Goal: Transaction & Acquisition: Purchase product/service

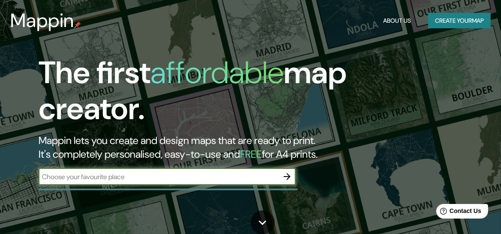
click at [463, 23] on button "Create your map" at bounding box center [459, 21] width 63 height 16
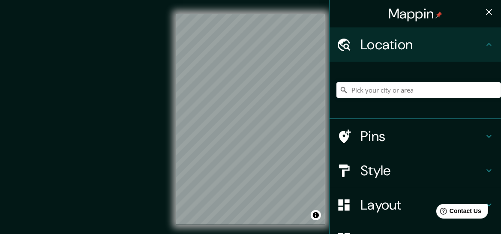
click at [470, 171] on h4 "Style" at bounding box center [421, 170] width 123 height 17
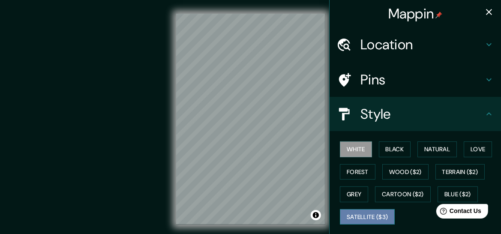
click at [371, 217] on button "Satellite ($3)" at bounding box center [367, 217] width 55 height 16
click at [368, 211] on button "Satellite ($3)" at bounding box center [367, 217] width 55 height 16
click at [350, 153] on button "White" at bounding box center [356, 149] width 32 height 16
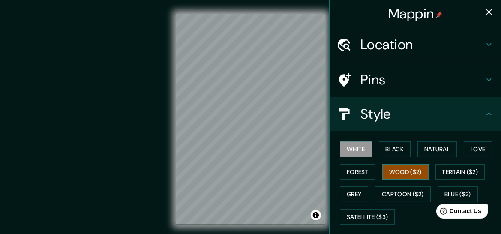
click at [391, 170] on button "Wood ($2)" at bounding box center [405, 172] width 46 height 16
click at [358, 174] on button "Forest" at bounding box center [358, 172] width 36 height 16
click at [393, 173] on button "Wood ($2)" at bounding box center [405, 172] width 46 height 16
click at [357, 171] on button "Forest" at bounding box center [358, 172] width 36 height 16
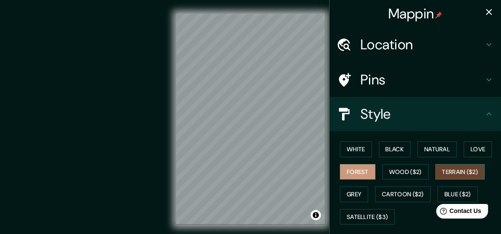
click at [448, 168] on button "Terrain ($2)" at bounding box center [460, 172] width 50 height 16
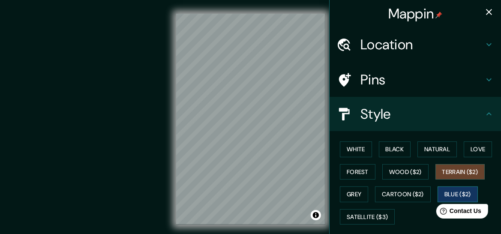
click at [437, 194] on button "Blue ($2)" at bounding box center [457, 194] width 40 height 16
click at [450, 169] on button "Terrain ($2)" at bounding box center [460, 172] width 50 height 16
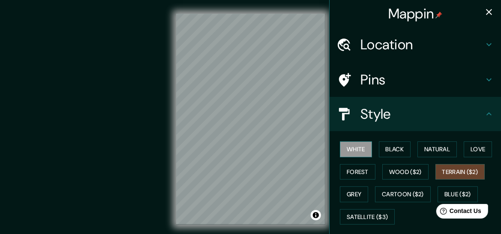
click at [348, 147] on button "White" at bounding box center [356, 149] width 32 height 16
